Goal: Navigation & Orientation: Find specific page/section

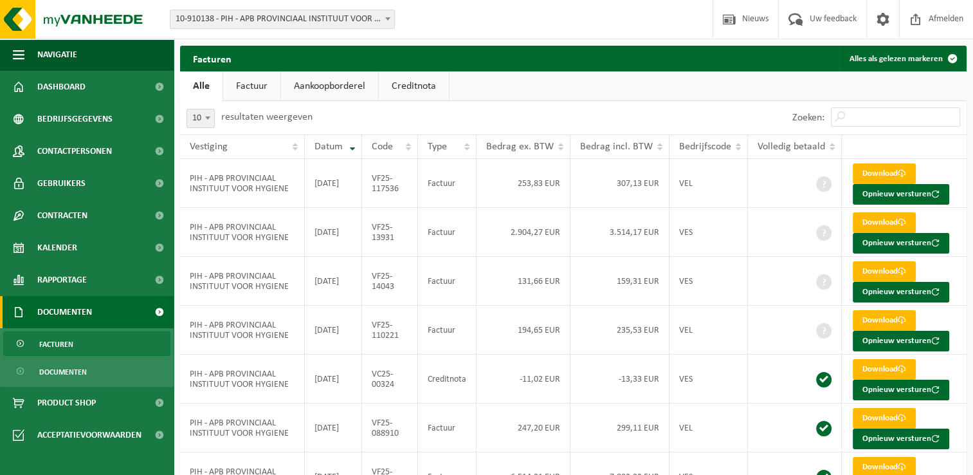
click at [480, 98] on ul "Alle Factuur Aankoopborderel Creditnota" at bounding box center [573, 86] width 786 height 30
click at [493, 98] on ul "Alle Factuur Aankoopborderel Creditnota" at bounding box center [573, 86] width 786 height 30
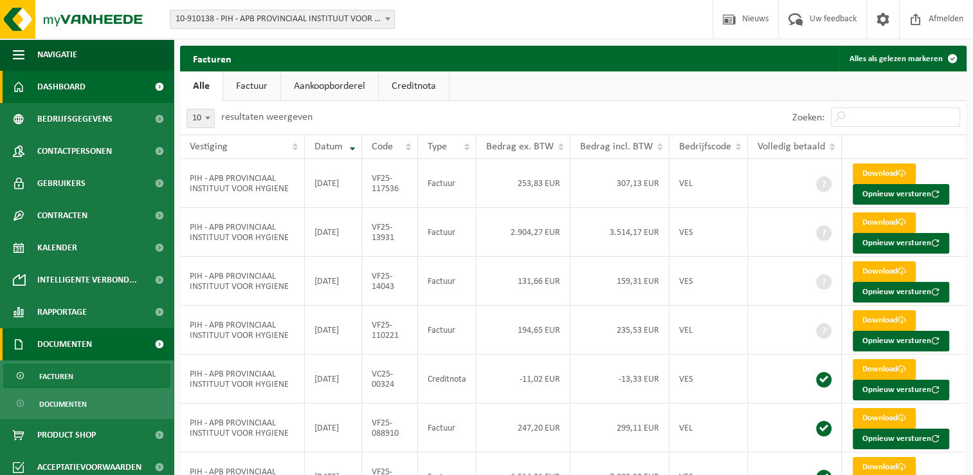
click at [84, 82] on span "Dashboard" at bounding box center [61, 87] width 48 height 32
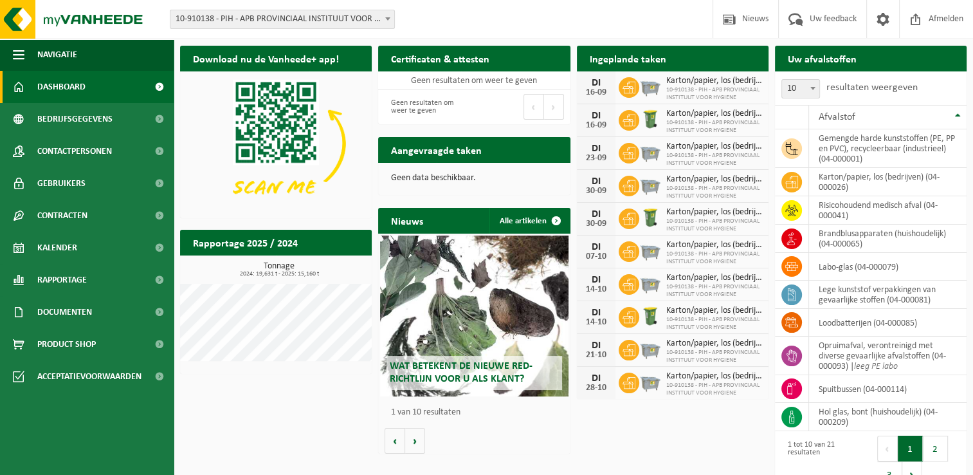
click at [580, 28] on div "Vestiging: 10-910138 - PIH - APB PROVINCIAAL INSTITUUT VOOR HYGIENE - ANTWERPEN…" at bounding box center [486, 19] width 973 height 39
click at [509, 444] on div "Wat betekent de nieuwe RED-richtlijn voor u als klant? Market update Market upd…" at bounding box center [474, 343] width 192 height 220
click at [291, 415] on div "Download nu de Vanheede+ app! Verberg Certificaten & attesten Bekijk uw certifi…" at bounding box center [573, 267] width 793 height 457
click at [309, 427] on div "Download nu de Vanheede+ app! Verberg Certificaten & attesten Bekijk uw certifi…" at bounding box center [573, 267] width 793 height 457
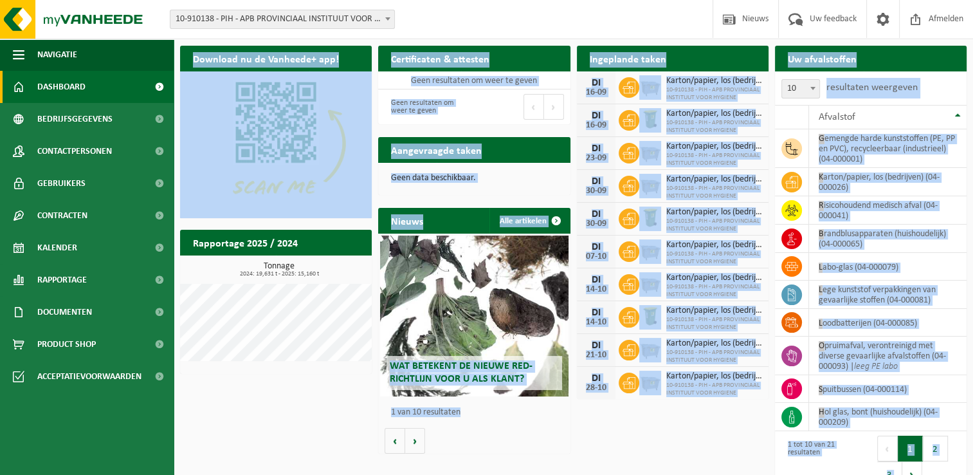
drag, startPoint x: 468, startPoint y: 412, endPoint x: 354, endPoint y: 405, distance: 114.0
click at [354, 405] on div "Download nu de Vanheede+ app! Verberg Certificaten & attesten Bekijk uw certifi…" at bounding box center [573, 267] width 793 height 457
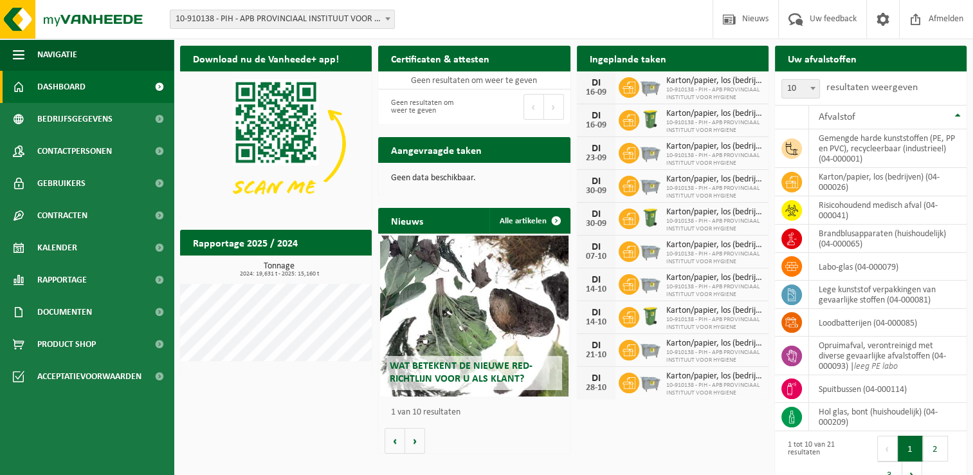
drag, startPoint x: 354, startPoint y: 405, endPoint x: 370, endPoint y: 414, distance: 19.0
click at [369, 411] on div "Download nu de Vanheede+ app! Verberg Certificaten & attesten Bekijk uw certifi…" at bounding box center [573, 267] width 793 height 457
drag, startPoint x: 390, startPoint y: 414, endPoint x: 488, endPoint y: 415, distance: 98.4
click at [488, 415] on div "1 van 10 resultaten" at bounding box center [474, 412] width 179 height 22
drag, startPoint x: 488, startPoint y: 415, endPoint x: 405, endPoint y: 414, distance: 83.0
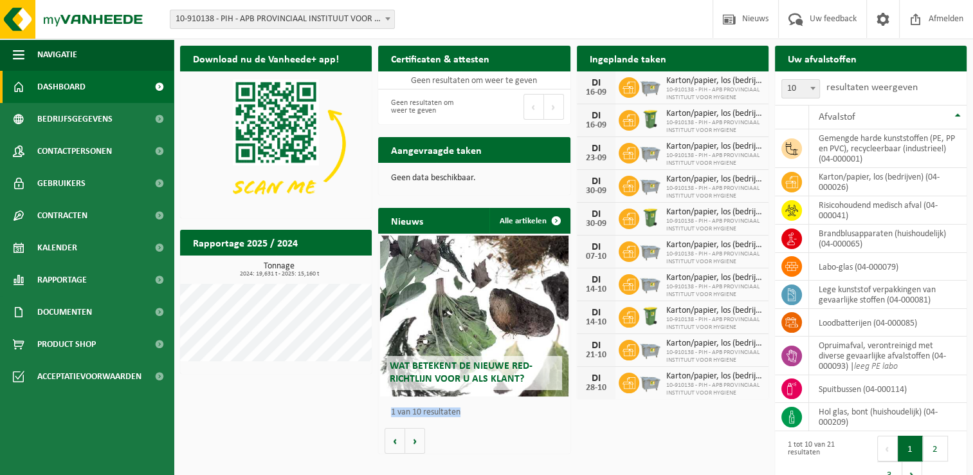
click at [405, 414] on p "1 van 10 resultaten" at bounding box center [477, 412] width 172 height 9
drag, startPoint x: 405, startPoint y: 414, endPoint x: 464, endPoint y: 413, distance: 59.2
click at [464, 413] on p "1 van 10 resultaten" at bounding box center [477, 412] width 172 height 9
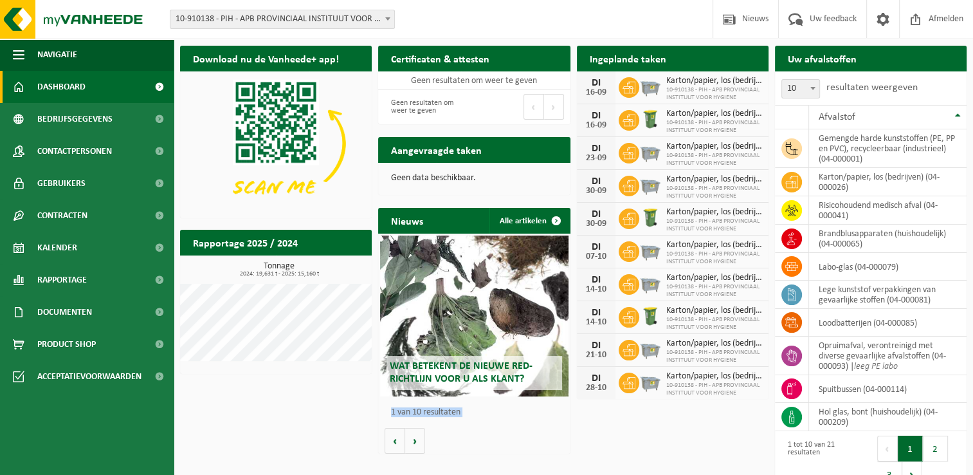
click at [527, 433] on div "Wat betekent de nieuwe RED-richtlijn voor u als klant? Market update Market upd…" at bounding box center [474, 343] width 192 height 220
drag, startPoint x: 527, startPoint y: 433, endPoint x: 505, endPoint y: 454, distance: 30.0
click at [505, 454] on div "Nieuws Alle artikelen Wat betekent de nieuwe RED-richtlijn voor u als klant? Ma…" at bounding box center [474, 330] width 198 height 259
click at [468, 438] on div "Wat betekent de nieuwe RED-richtlijn voor u als klant? Market update Market upd…" at bounding box center [474, 343] width 192 height 220
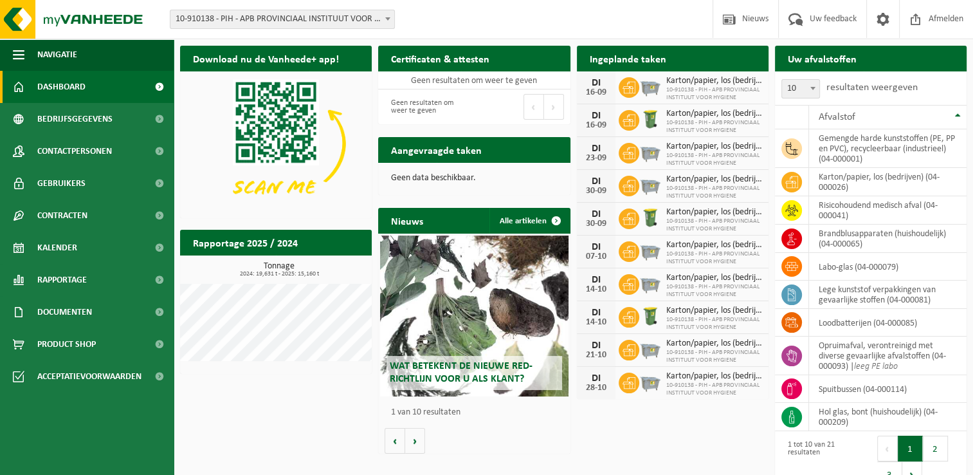
click at [391, 221] on h2 "Nieuws" at bounding box center [407, 220] width 58 height 25
drag, startPoint x: 391, startPoint y: 221, endPoint x: 383, endPoint y: 221, distance: 7.7
click at [383, 221] on h2 "Nieuws" at bounding box center [407, 220] width 58 height 25
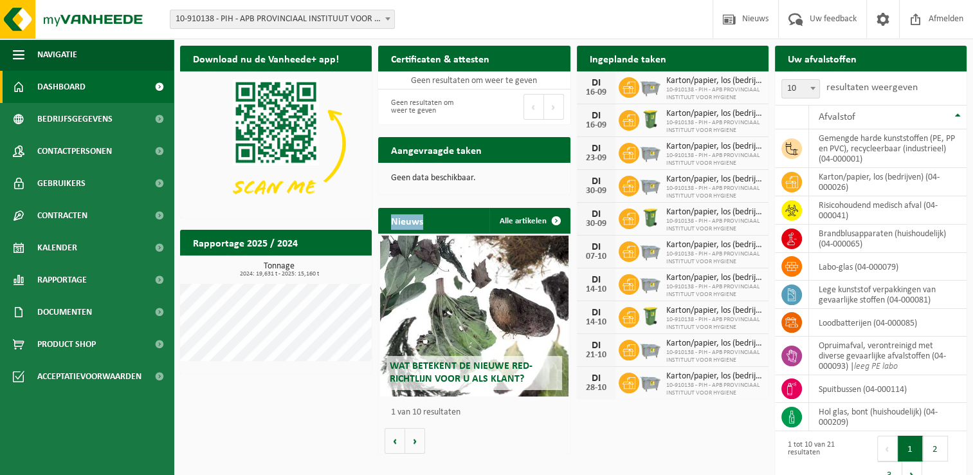
click at [383, 221] on h2 "Nieuws" at bounding box center [407, 220] width 58 height 25
click at [253, 396] on div "Download nu de Vanheede+ app! Verberg Certificaten & attesten Bekijk uw certifi…" at bounding box center [573, 267] width 793 height 457
click at [247, 395] on div "Download nu de Vanheede+ app! Verberg Certificaten & attesten Bekijk uw certifi…" at bounding box center [573, 267] width 793 height 457
click at [637, 452] on div "Download nu de Vanheede+ app! Verberg Certificaten & attesten Bekijk uw certifi…" at bounding box center [573, 267] width 793 height 457
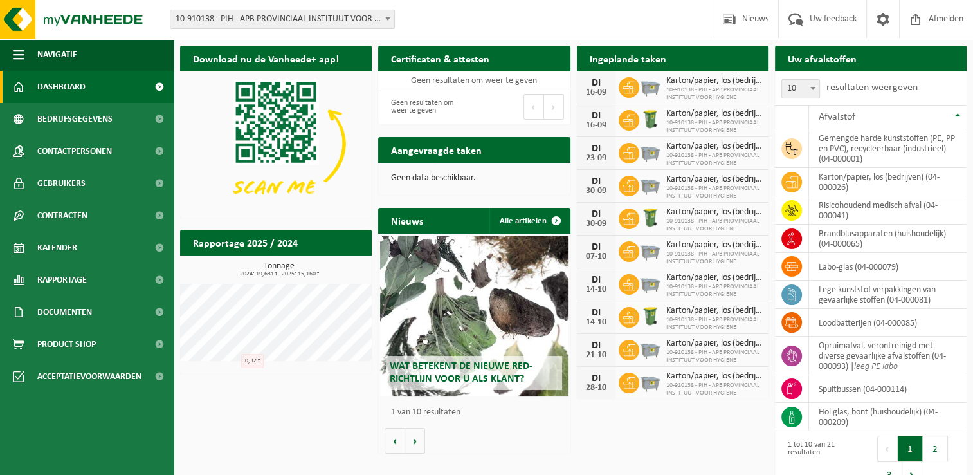
click at [237, 411] on div "Download nu de Vanheede+ app! Verberg Certificaten & attesten Bekijk uw certifi…" at bounding box center [573, 267] width 793 height 457
